Goal: Information Seeking & Learning: Learn about a topic

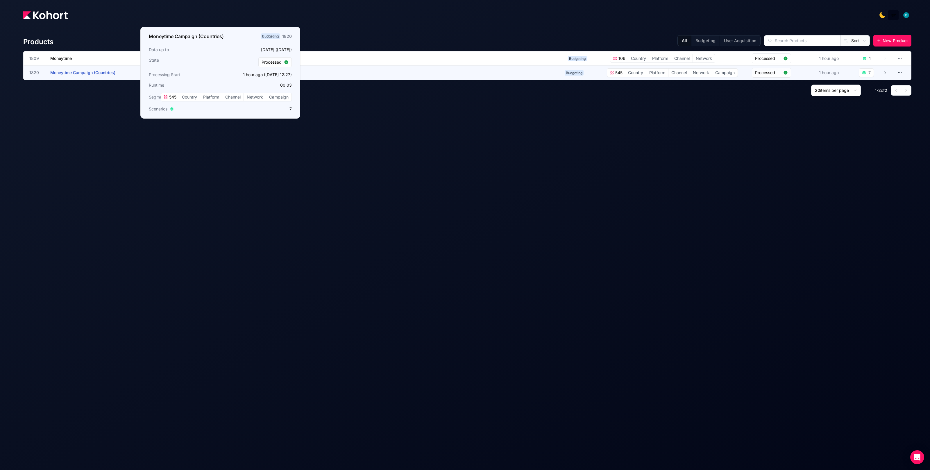
click at [88, 73] on span "Moneytime Campaign (Countries)" at bounding box center [82, 72] width 65 height 5
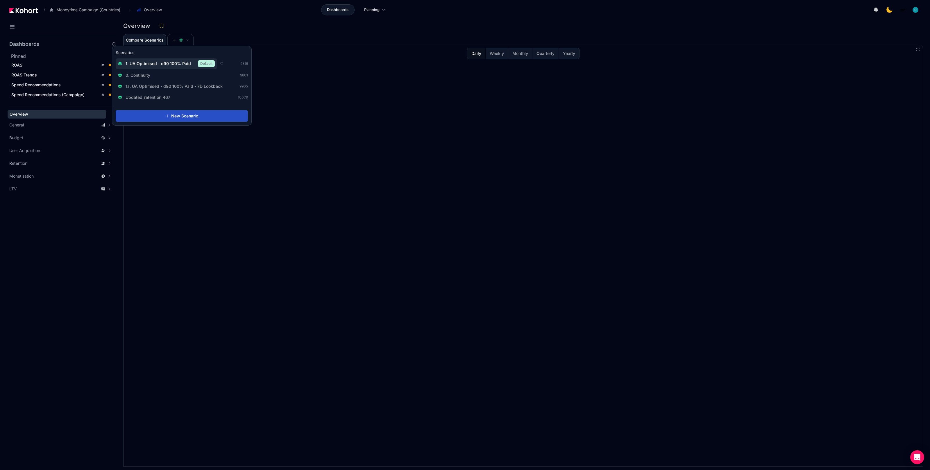
click at [173, 63] on span "1. UA Optimised - d90 100% Paid" at bounding box center [158, 64] width 65 height 6
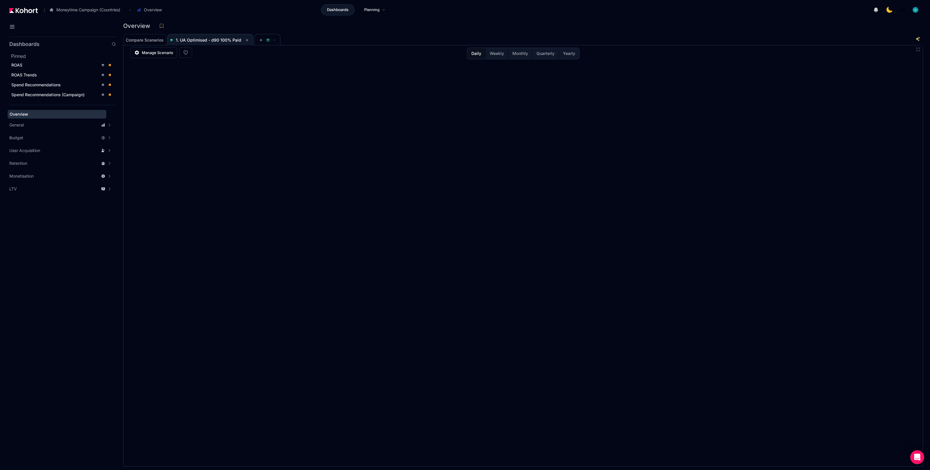
click at [353, 37] on div "Compare Scenarios 1. UA Optimised - d90 100% Paid" at bounding box center [515, 40] width 784 height 12
click at [31, 66] on div "ROAS" at bounding box center [54, 65] width 87 height 6
click at [150, 40] on span "Compare Scenarios" at bounding box center [145, 40] width 38 height 4
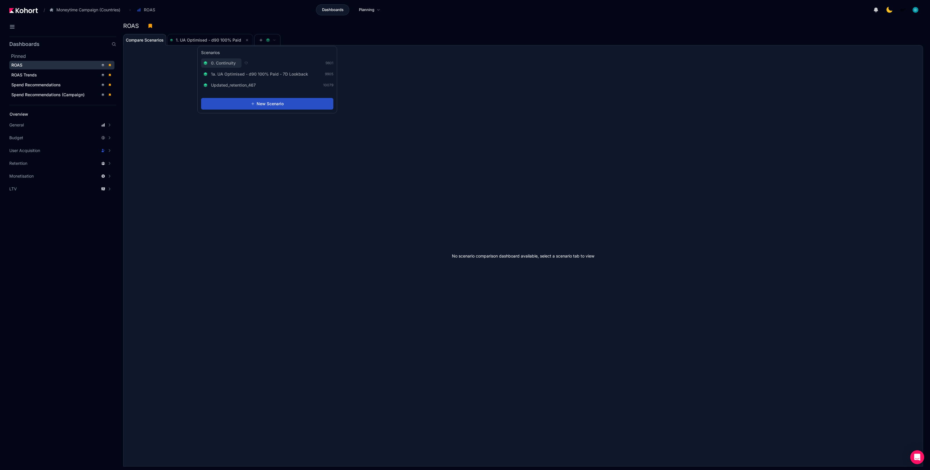
click at [242, 62] on div "0. Continuity 9801" at bounding box center [267, 62] width 132 height 9
click at [228, 62] on span "0. Continuity" at bounding box center [223, 63] width 25 height 6
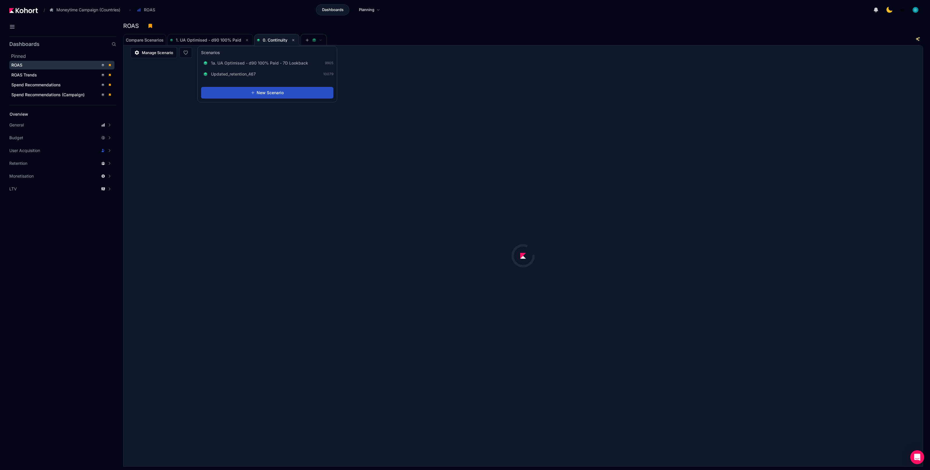
scroll to position [0, 0]
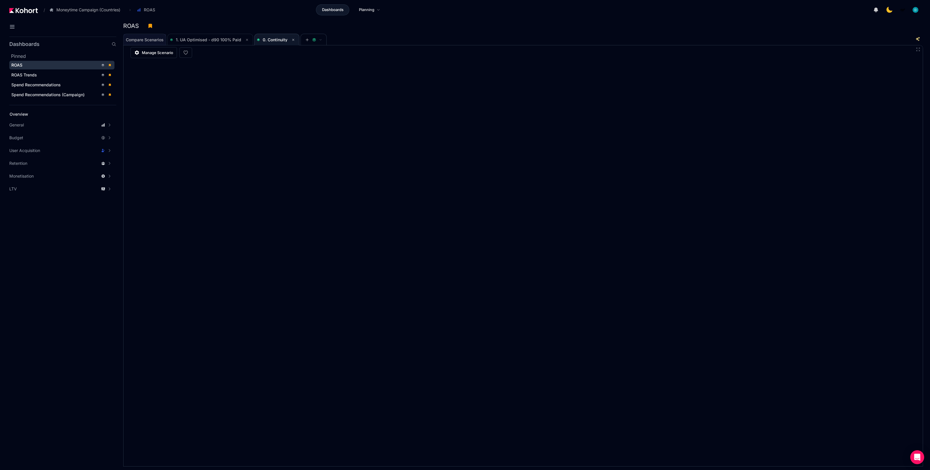
click at [242, 22] on div "ROAS" at bounding box center [520, 26] width 795 height 9
click at [229, 41] on span "1. UA Optimised - d90 100% Paid" at bounding box center [208, 39] width 65 height 5
drag, startPoint x: 226, startPoint y: 41, endPoint x: 255, endPoint y: 39, distance: 29.2
click at [226, 41] on span "1. UA Optimised - d90 100% Paid" at bounding box center [208, 39] width 65 height 5
click at [279, 38] on span "0. Continuity" at bounding box center [275, 39] width 25 height 5
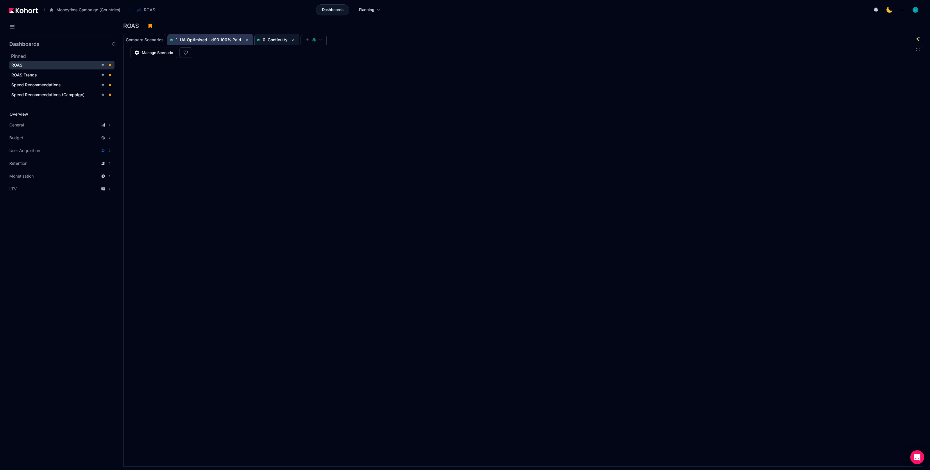
click at [218, 38] on span "1. UA Optimised - d90 100% Paid" at bounding box center [208, 39] width 65 height 5
click at [283, 39] on span "0. Continuity" at bounding box center [275, 39] width 25 height 5
click at [222, 42] on span "1. UA Optimised - d90 100% Paid" at bounding box center [210, 39] width 81 height 7
click at [268, 42] on span "0. Continuity" at bounding box center [277, 39] width 40 height 7
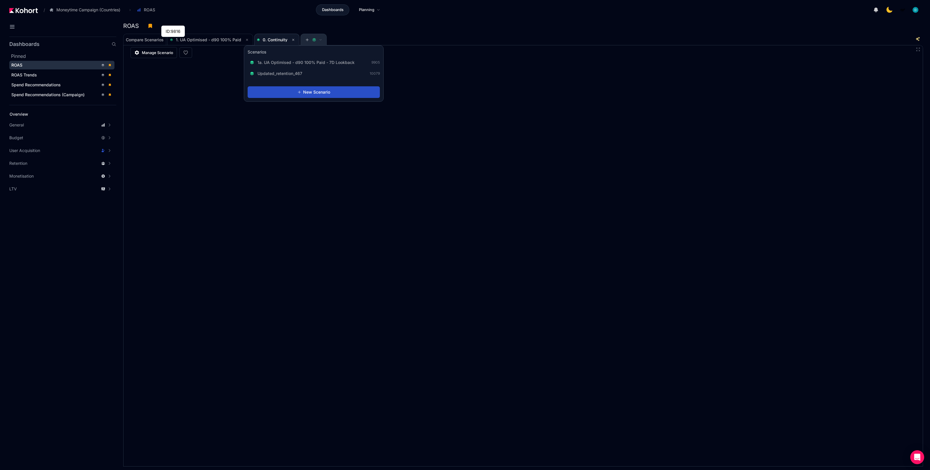
click at [311, 41] on span at bounding box center [313, 40] width 17 height 4
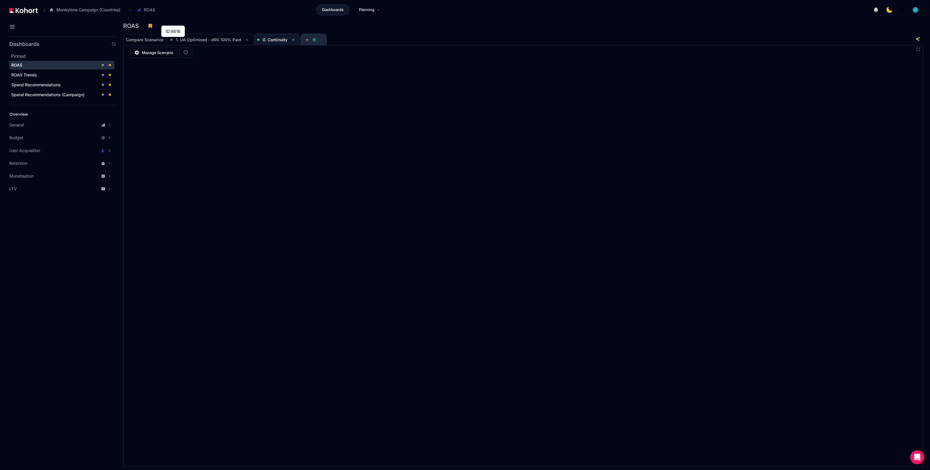
click at [311, 41] on span at bounding box center [313, 40] width 17 height 4
